Goal: Information Seeking & Learning: Stay updated

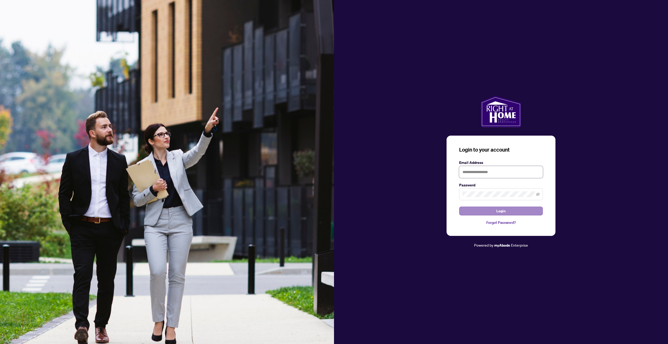
type input "**********"
click at [510, 213] on button "Login" at bounding box center [501, 210] width 84 height 9
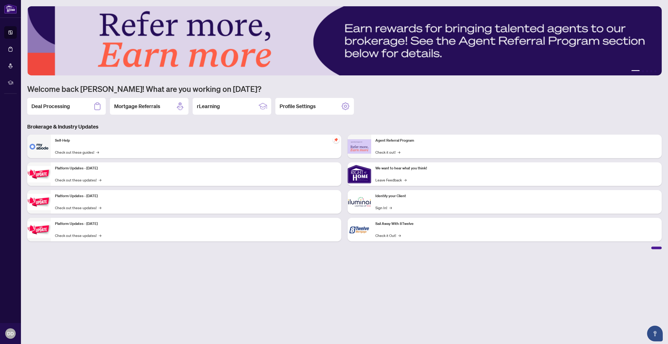
click at [78, 172] on div "Platform Updates - July 21, 2025 Check out these updates! →" at bounding box center [196, 174] width 290 height 24
click at [88, 180] on link "Check out these updates! →" at bounding box center [78, 180] width 46 height 6
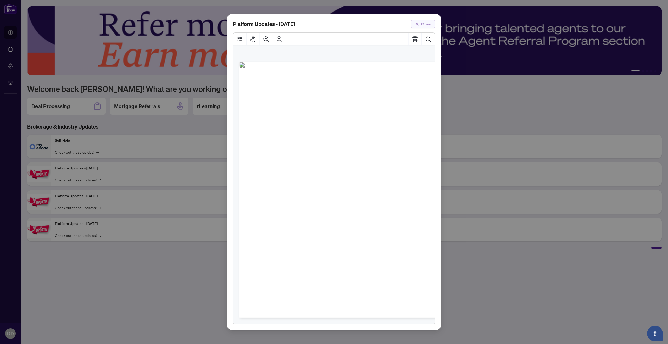
click at [421, 22] on span "Close" at bounding box center [425, 24] width 9 height 8
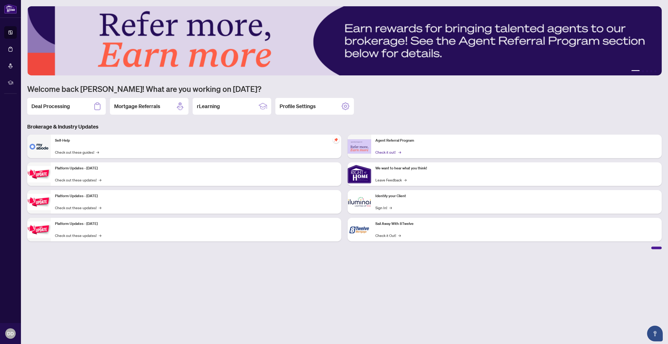
click at [391, 153] on link "Check it out! →" at bounding box center [387, 152] width 25 height 6
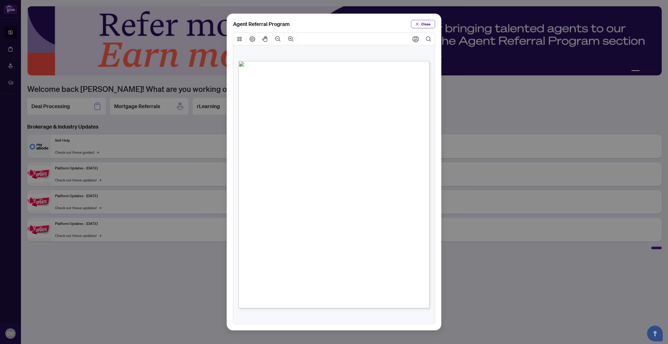
click at [416, 31] on div "Agent Referral Program Close" at bounding box center [334, 172] width 215 height 317
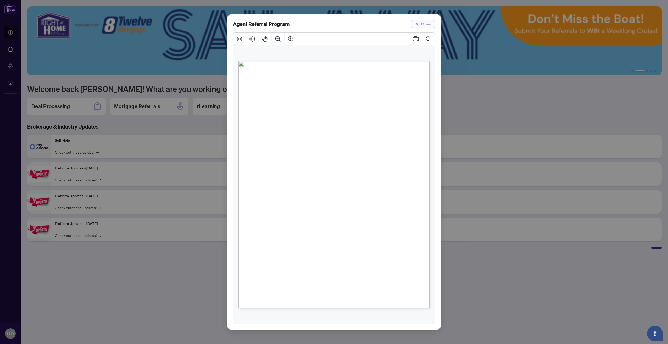
click at [425, 24] on span "Close" at bounding box center [425, 24] width 9 height 8
